Goal: Book appointment/travel/reservation

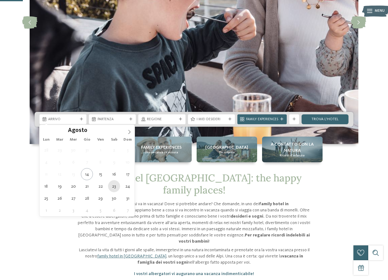
type div "[DATE]"
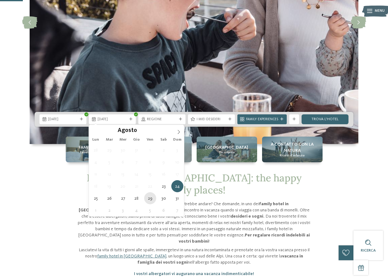
type div "[DATE]"
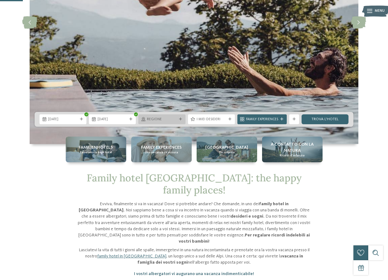
click at [180, 119] on icon at bounding box center [180, 119] width 3 height 3
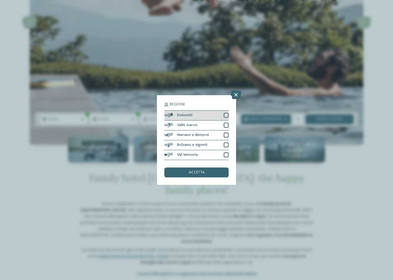
click at [201, 118] on div "Dolomiti" at bounding box center [196, 116] width 64 height 10
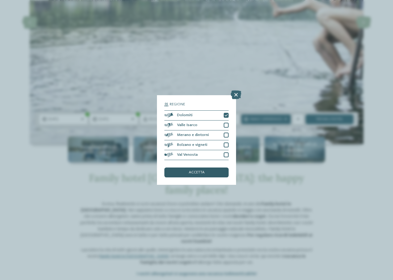
click at [204, 174] on span "accetta" at bounding box center [197, 173] width 16 height 4
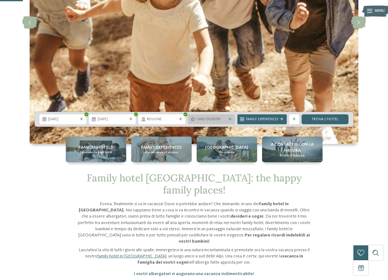
click at [229, 121] on div "I miei desideri" at bounding box center [211, 119] width 47 height 10
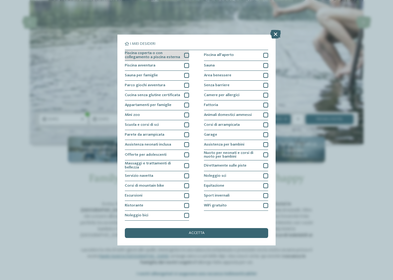
click at [186, 55] on div at bounding box center [186, 55] width 5 height 5
click at [188, 232] on div "accetta" at bounding box center [196, 233] width 143 height 10
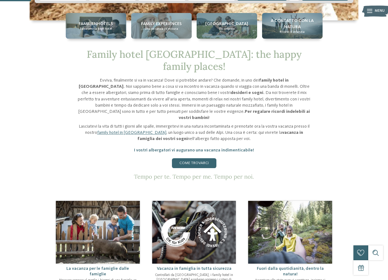
scroll to position [93, 0]
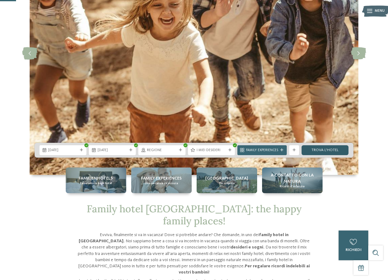
click at [346, 148] on link "trova l’hotel" at bounding box center [325, 150] width 47 height 10
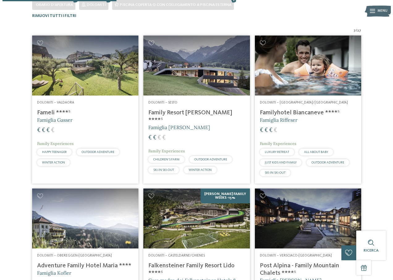
scroll to position [153, 0]
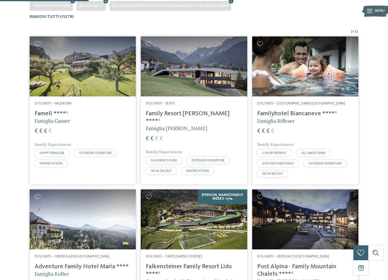
click at [173, 112] on h4 "Family Resort [PERSON_NAME] ****ˢ" at bounding box center [194, 117] width 96 height 15
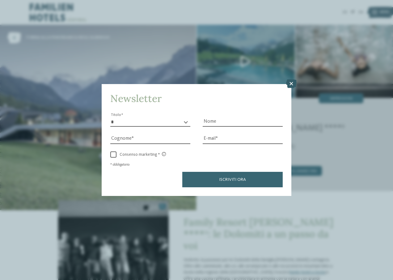
click at [290, 85] on icon at bounding box center [291, 83] width 11 height 9
